Goal: Information Seeking & Learning: Check status

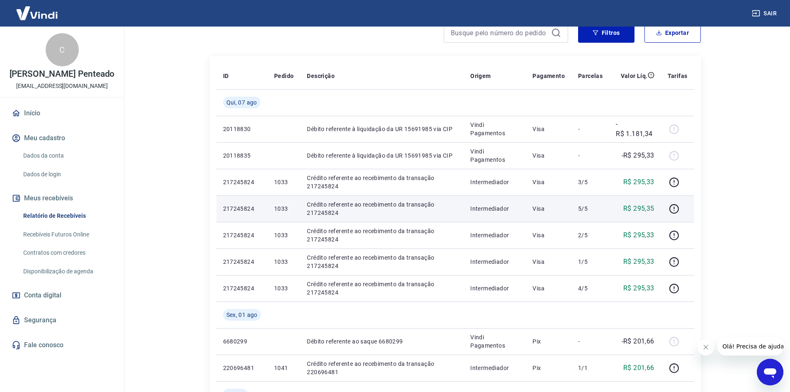
scroll to position [83, 0]
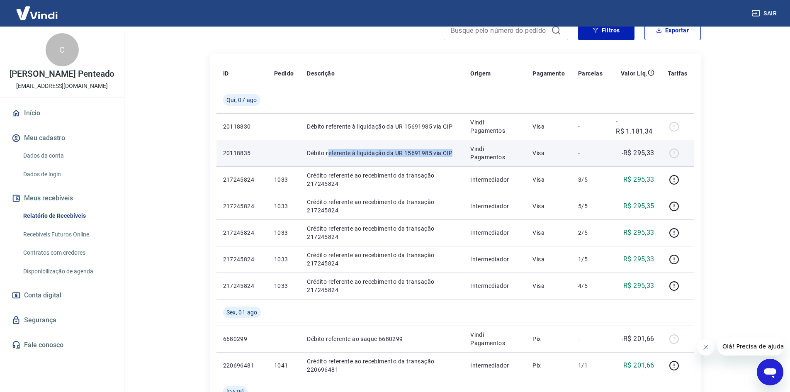
drag, startPoint x: 376, startPoint y: 153, endPoint x: 465, endPoint y: 156, distance: 88.8
click at [463, 153] on td "Débito referente à liquidação da UR 15691985 via CIP" at bounding box center [381, 153] width 163 height 27
click at [394, 155] on p "Débito referente à liquidação da UR 15691985 via CIP" at bounding box center [382, 153] width 150 height 8
drag, startPoint x: 348, startPoint y: 151, endPoint x: 425, endPoint y: 143, distance: 77.1
click at [423, 141] on td "Débito referente à liquidação da UR 15691985 via CIP" at bounding box center [381, 153] width 163 height 27
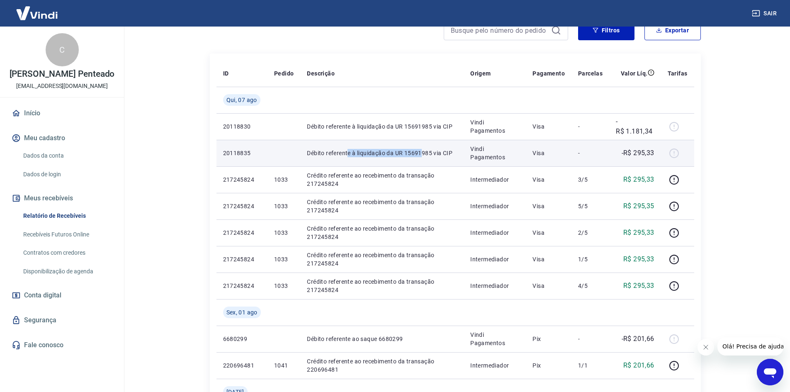
click at [399, 153] on p "Débito referente à liquidação da UR 15691985 via CIP" at bounding box center [382, 153] width 150 height 8
click at [343, 148] on td "Débito referente à liquidação da UR 15691985 via CIP" at bounding box center [381, 153] width 163 height 27
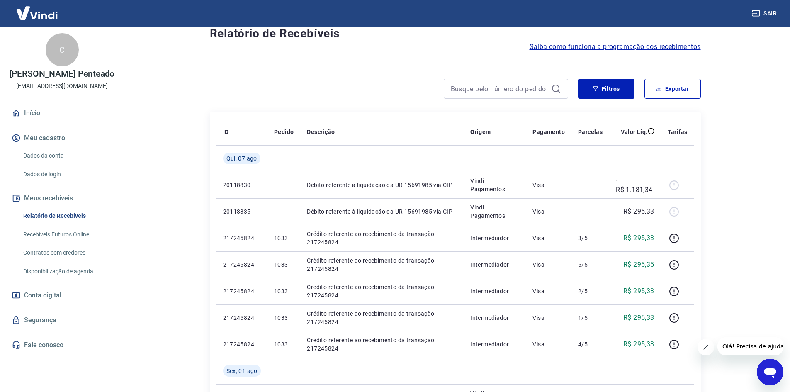
scroll to position [0, 0]
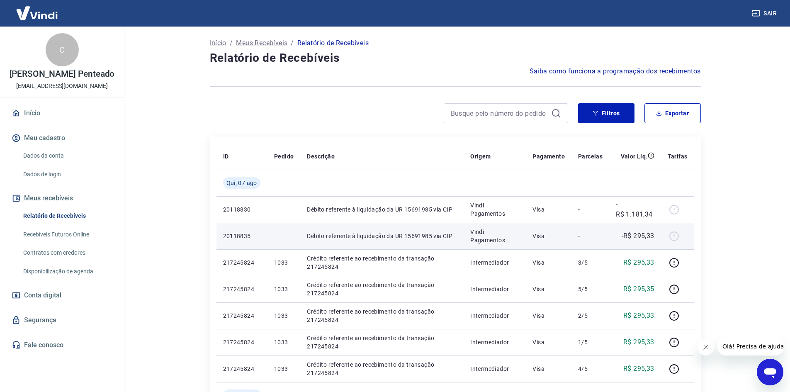
click at [413, 236] on p "Débito referente à liquidação da UR 15691985 via CIP" at bounding box center [382, 236] width 150 height 8
click at [478, 231] on p "Vindi Pagamentos" at bounding box center [494, 236] width 49 height 17
click at [408, 236] on p "Débito referente à liquidação da UR 15691985 via CIP" at bounding box center [382, 236] width 150 height 8
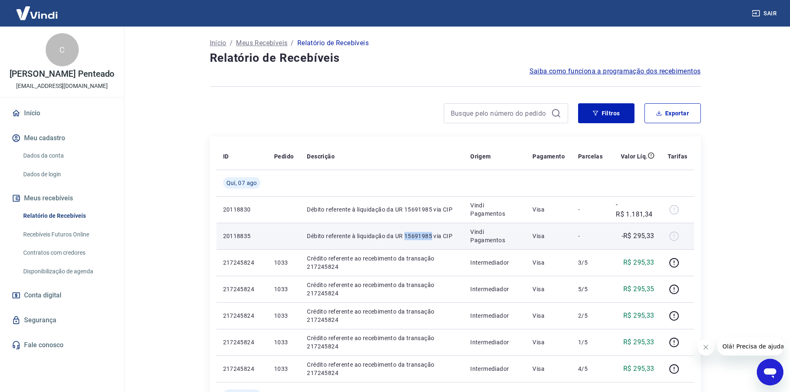
click at [408, 236] on p "Débito referente à liquidação da UR 15691985 via CIP" at bounding box center [382, 236] width 150 height 8
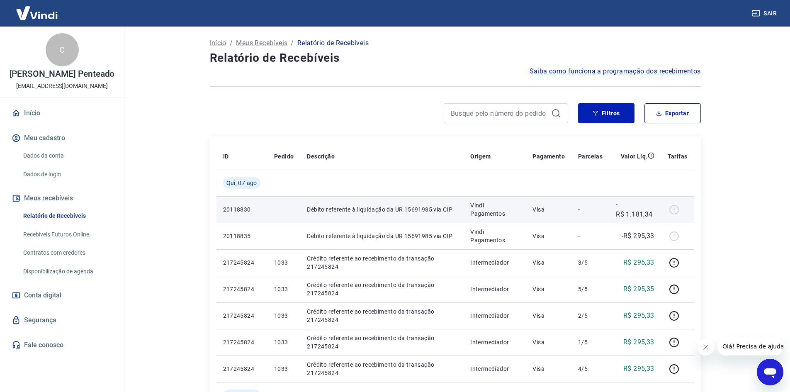
click at [415, 208] on p "Débito referente à liquidação da UR 15691985 via CIP" at bounding box center [382, 209] width 150 height 8
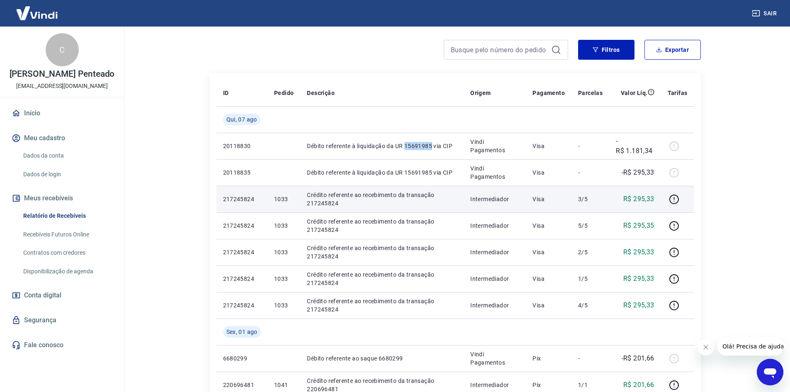
scroll to position [83, 0]
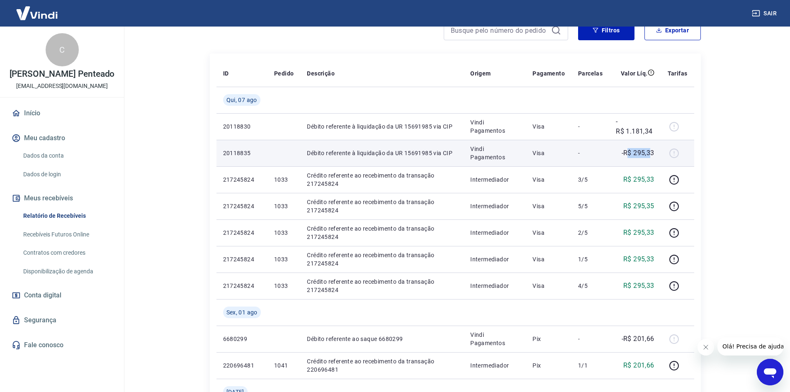
drag, startPoint x: 629, startPoint y: 153, endPoint x: 651, endPoint y: 154, distance: 21.1
click at [651, 154] on p "-R$ 295,33" at bounding box center [638, 153] width 33 height 10
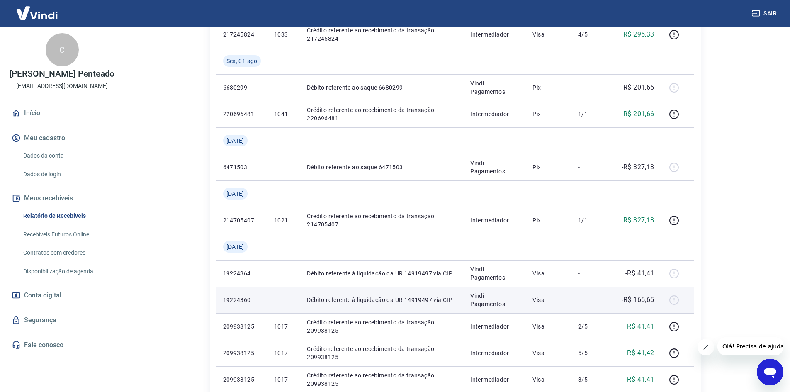
scroll to position [373, 0]
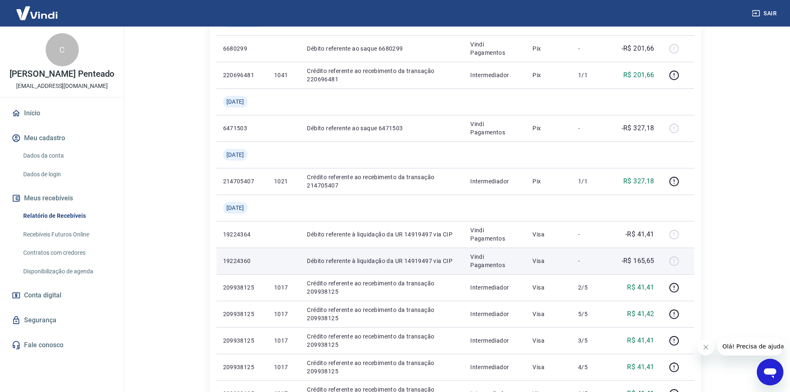
click at [642, 260] on p "-R$ 165,65" at bounding box center [638, 261] width 33 height 10
drag, startPoint x: 641, startPoint y: 260, endPoint x: 637, endPoint y: 258, distance: 4.3
click at [641, 260] on p "-R$ 165,65" at bounding box center [638, 261] width 33 height 10
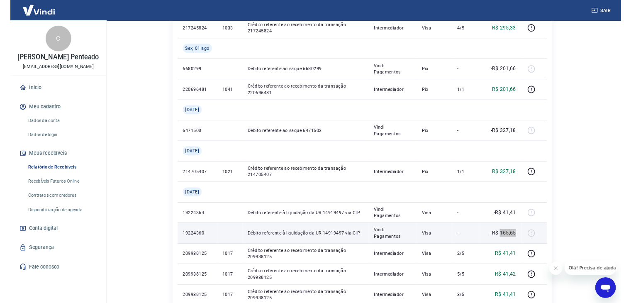
scroll to position [332, 0]
